Goal: Check status: Check status

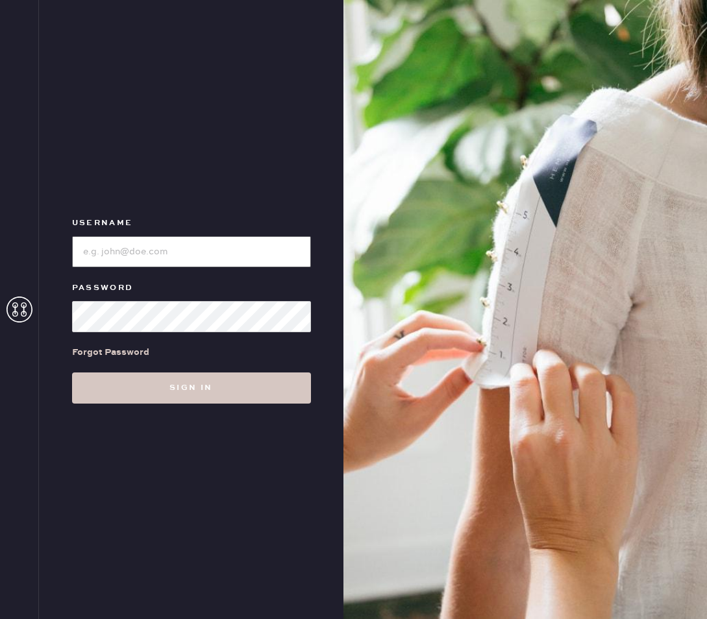
type input "reformationgeorgetown"
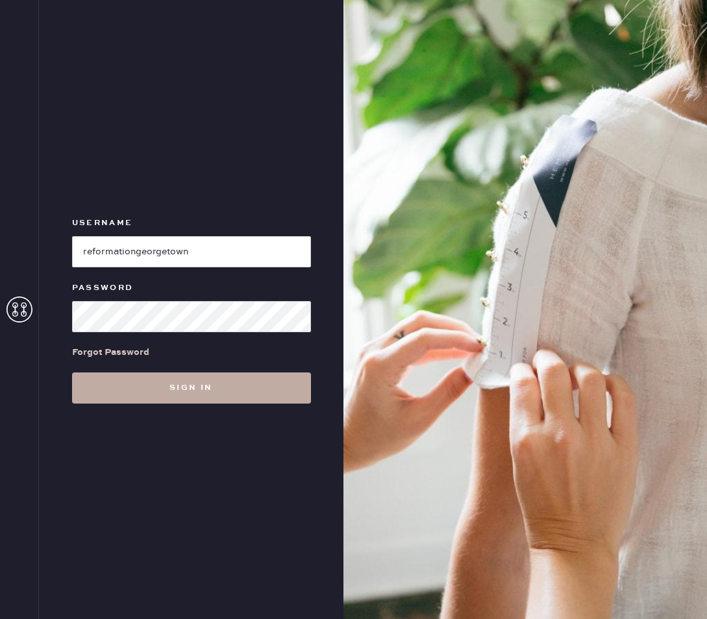
click at [98, 384] on button "Sign in" at bounding box center [191, 388] width 239 height 31
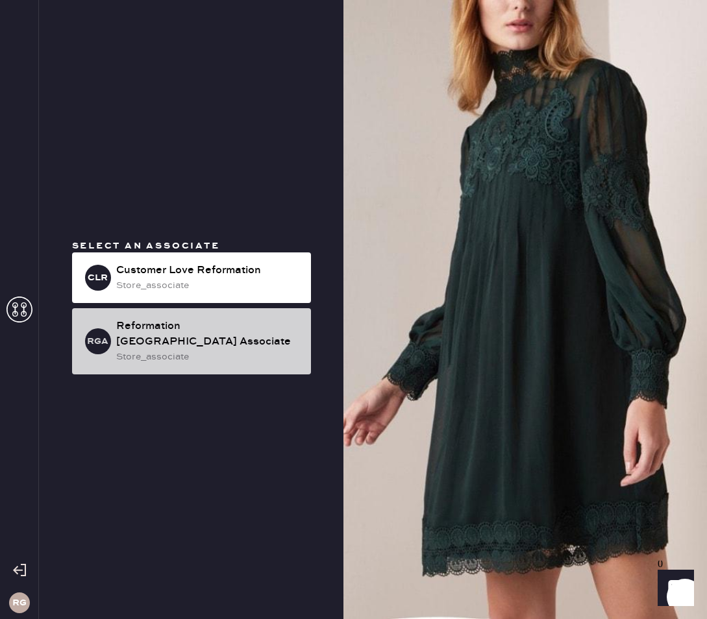
click at [177, 320] on div "RGA Reformation [GEOGRAPHIC_DATA] Associate store_associate" at bounding box center [191, 341] width 239 height 66
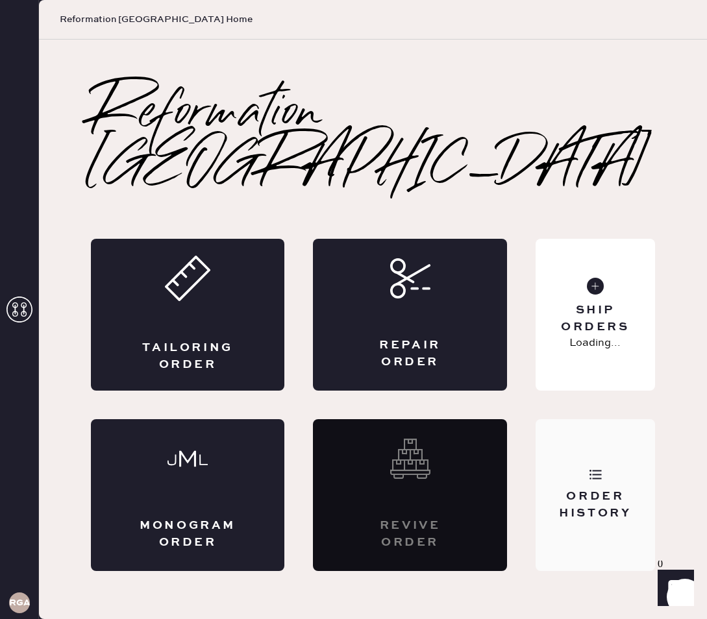
click at [592, 468] on icon at bounding box center [595, 474] width 13 height 13
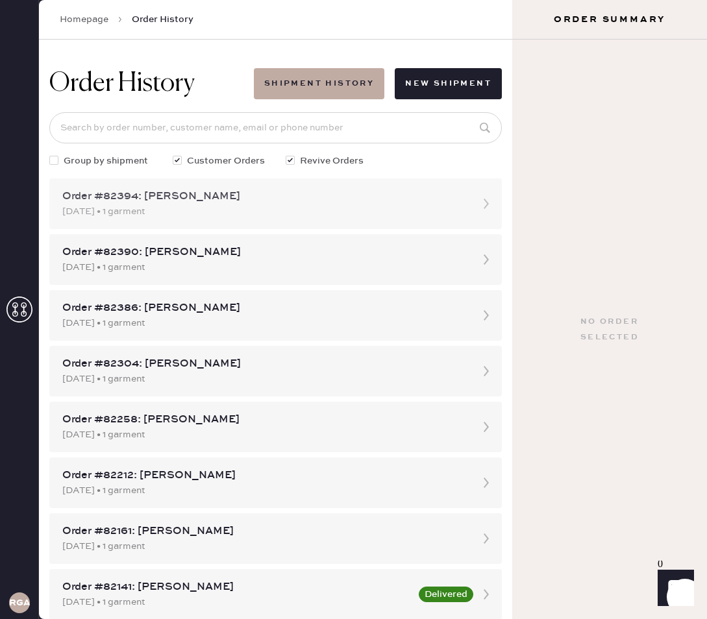
click at [256, 197] on div "Order #82394: [PERSON_NAME]" at bounding box center [263, 197] width 403 height 16
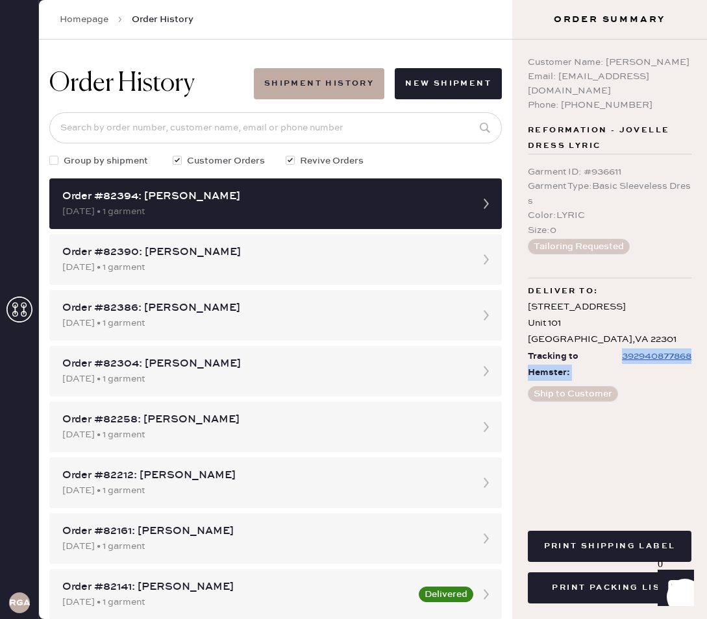
drag, startPoint x: 607, startPoint y: 339, endPoint x: 685, endPoint y: 343, distance: 78.0
click at [689, 349] on div "Tracking to Hemster: 392940877868" at bounding box center [610, 365] width 164 height 32
click at [683, 349] on div "392940877868" at bounding box center [656, 357] width 69 height 16
